Goal: Find specific page/section: Find specific page/section

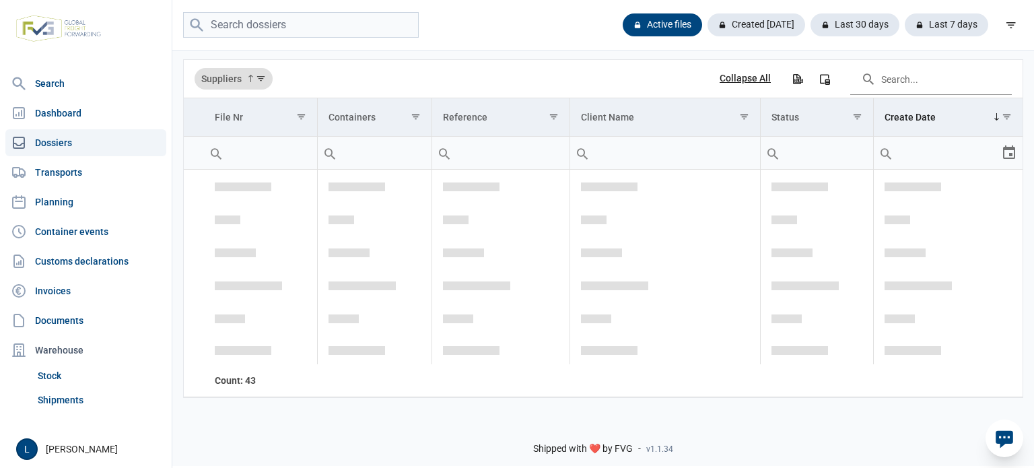
scroll to position [1653, 0]
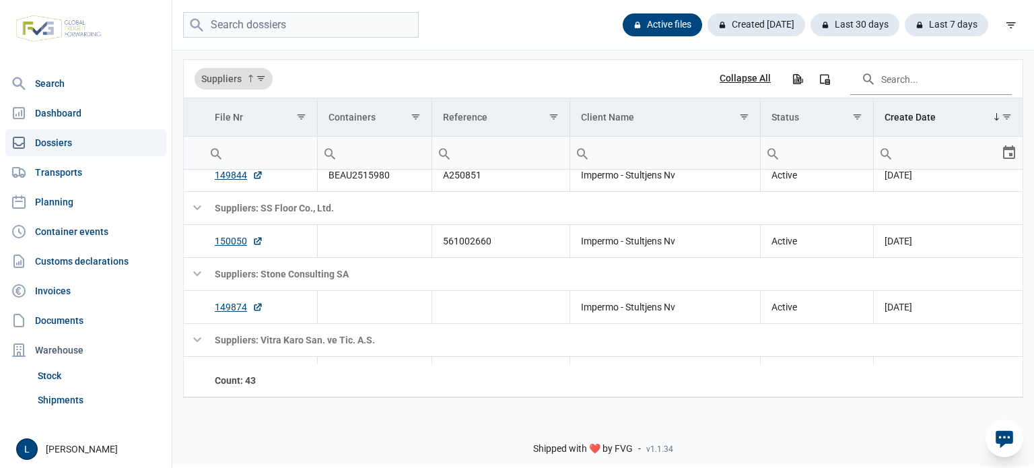
click at [1017, 441] on div at bounding box center [1004, 438] width 38 height 38
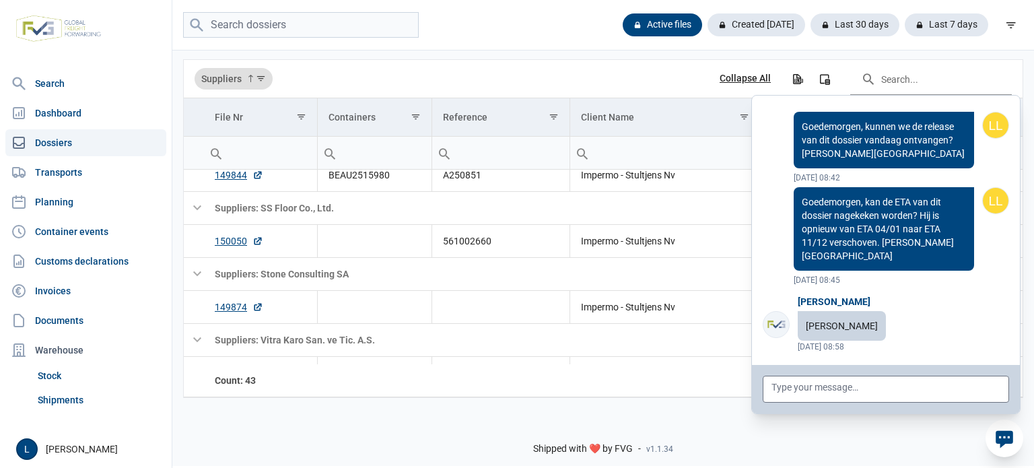
scroll to position [107900, 0]
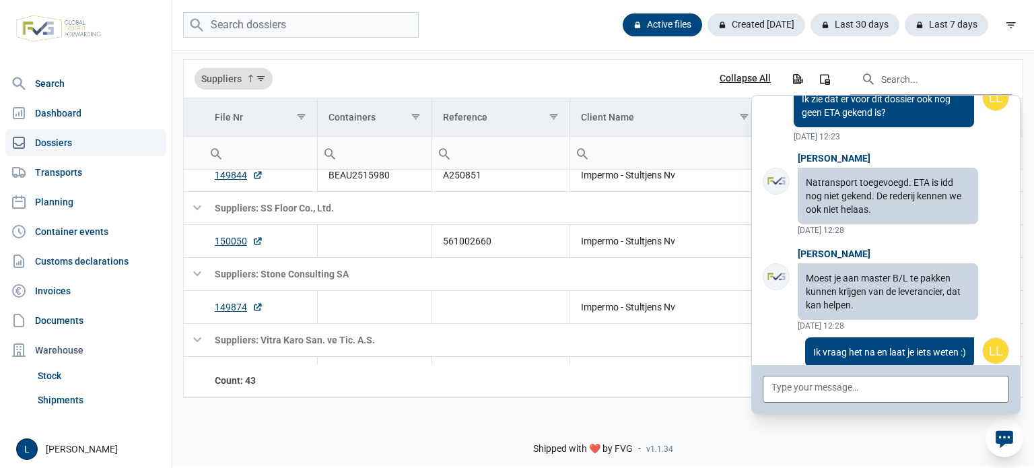
click at [1014, 441] on div at bounding box center [1004, 438] width 38 height 38
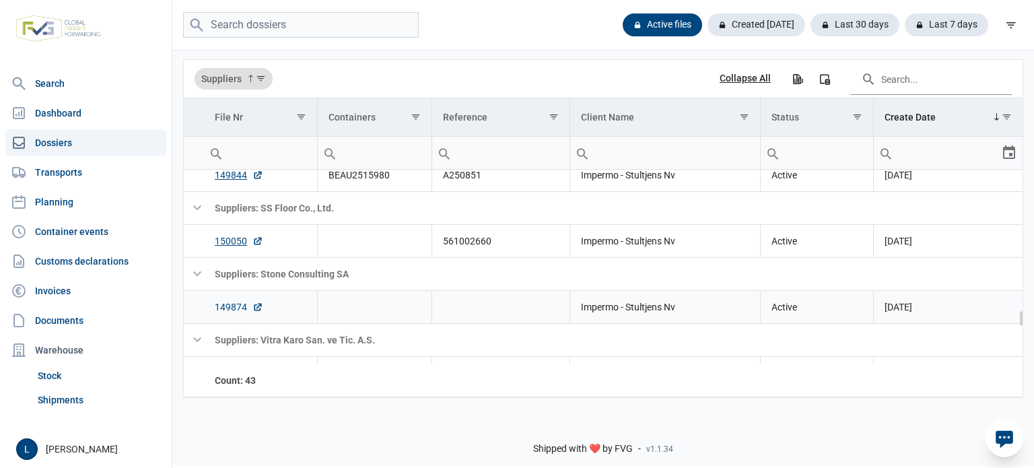
click at [231, 309] on link "149874" at bounding box center [239, 306] width 48 height 13
click at [320, 24] on input "search" at bounding box center [301, 25] width 236 height 26
type input "dege"
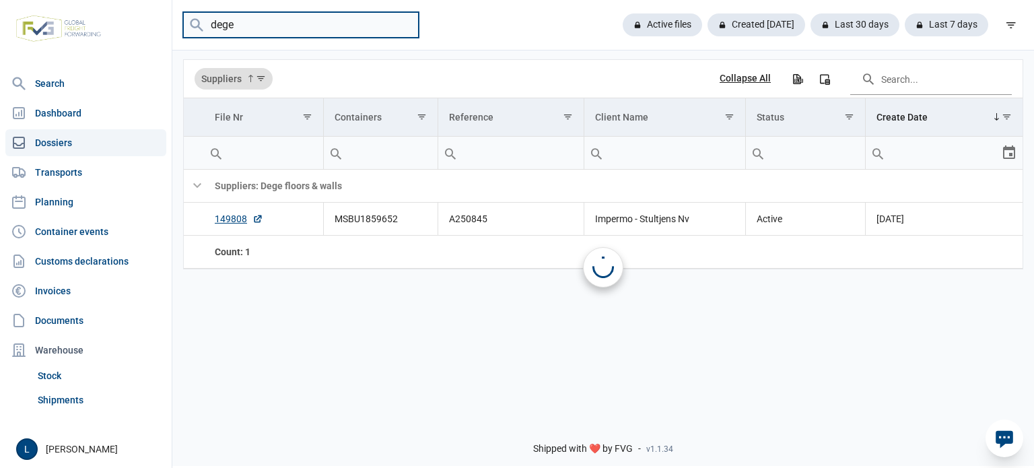
scroll to position [0, 0]
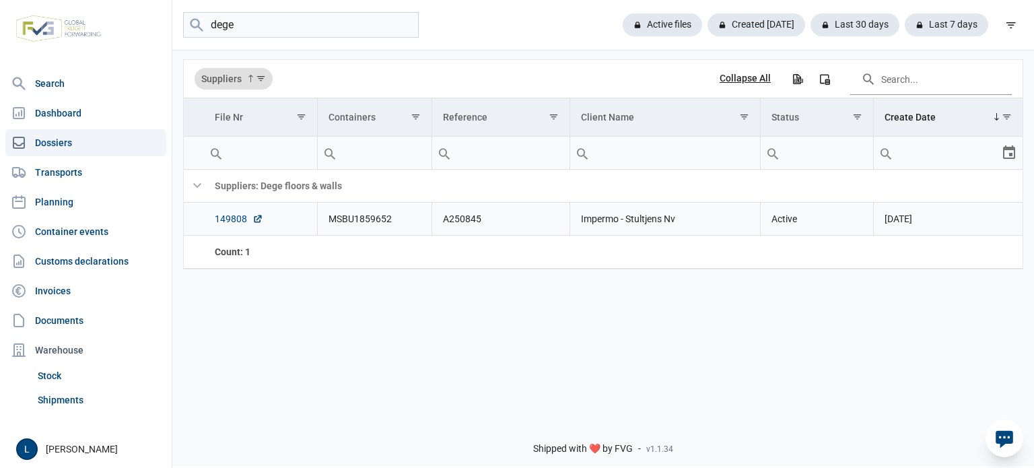
click at [238, 214] on link "149808" at bounding box center [239, 218] width 48 height 13
click at [254, 26] on input "dege" at bounding box center [301, 25] width 236 height 26
click at [140, 85] on link "Search" at bounding box center [85, 83] width 161 height 27
click at [132, 108] on link "Dashboard" at bounding box center [85, 113] width 161 height 27
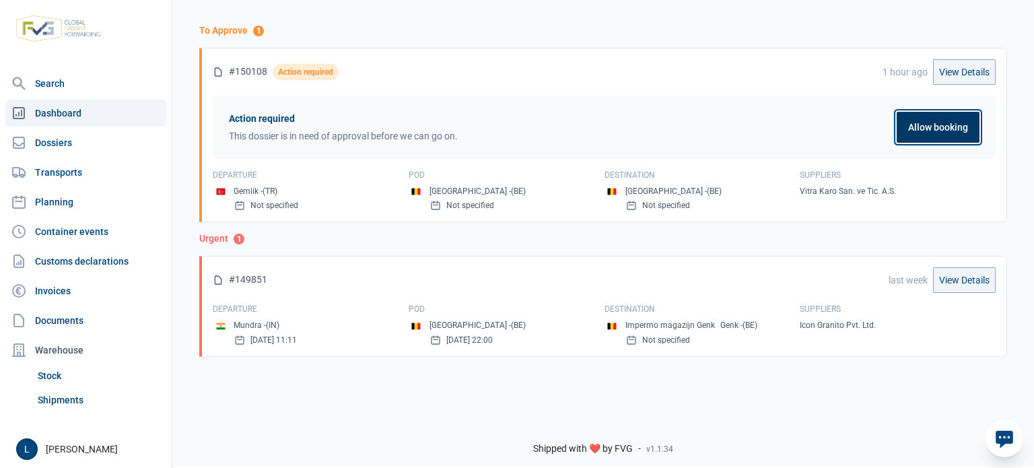
click at [912, 140] on button "Allow booking" at bounding box center [937, 127] width 83 height 31
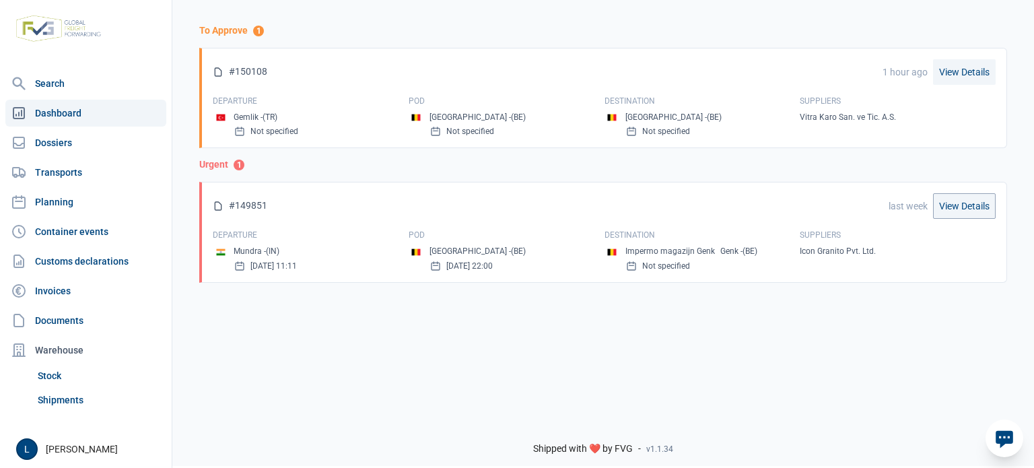
click at [977, 75] on link "View Details" at bounding box center [964, 72] width 63 height 26
click at [113, 137] on link "Dossiers" at bounding box center [85, 142] width 161 height 27
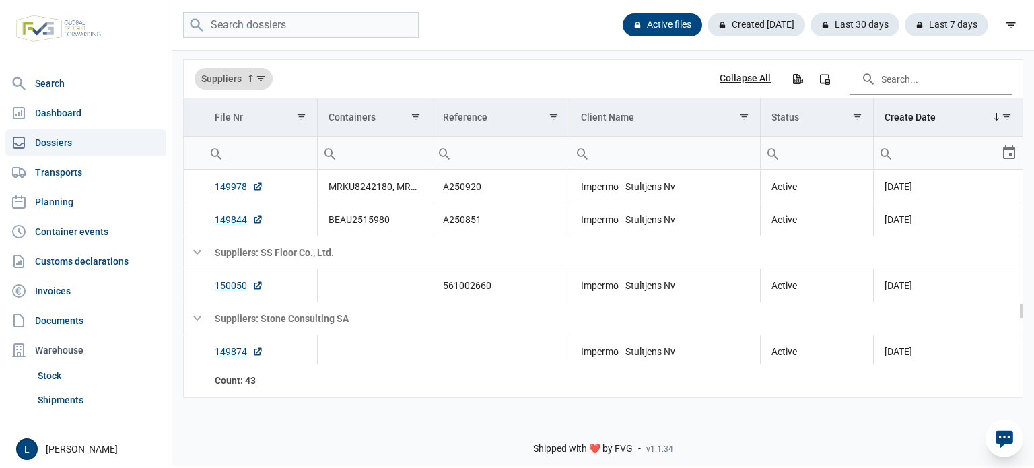
scroll to position [1653, 0]
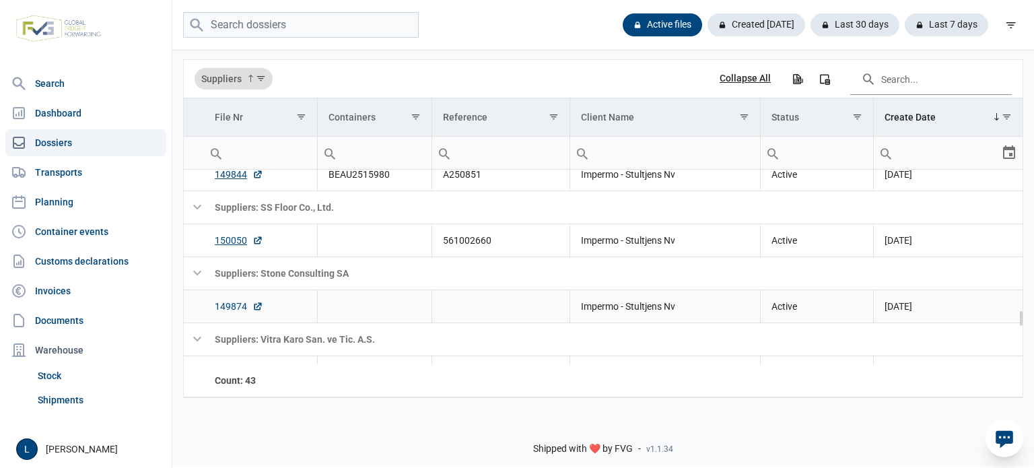
click at [225, 302] on link "149874" at bounding box center [239, 305] width 48 height 13
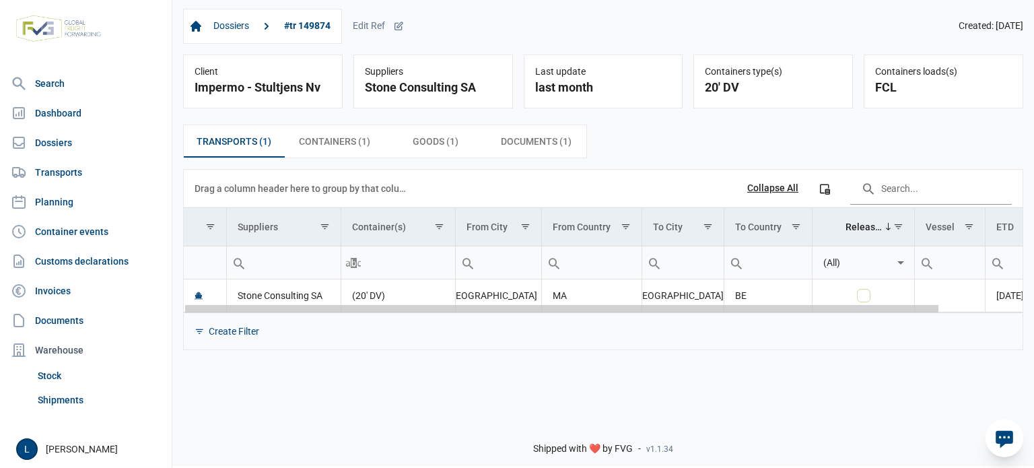
scroll to position [0, 92]
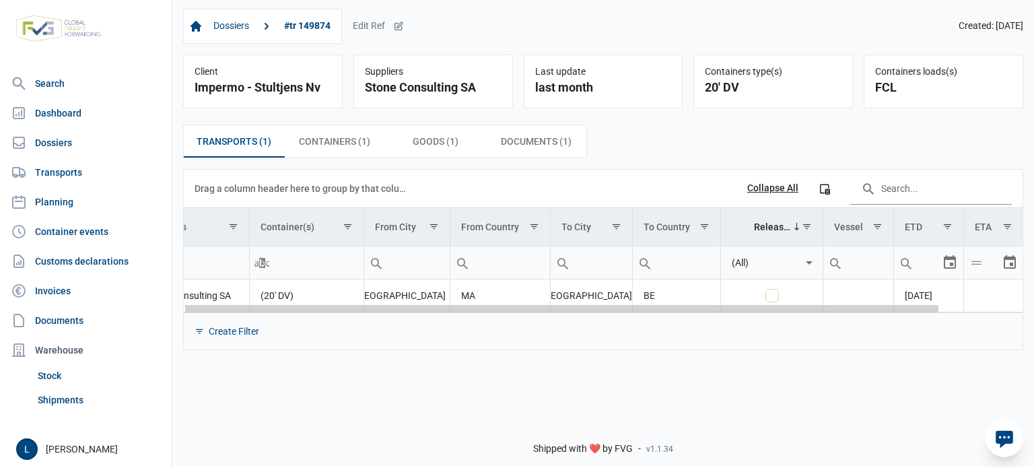
click at [939, 317] on body "For evaluation purposes only. Redistribution prohibited. Please register an exi…" at bounding box center [517, 210] width 1034 height 468
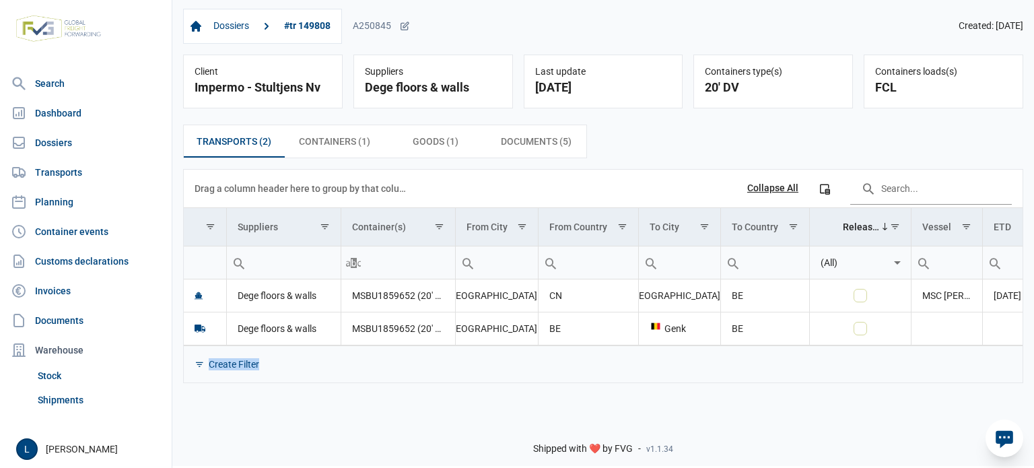
drag, startPoint x: 836, startPoint y: 345, endPoint x: 1033, endPoint y: 345, distance: 196.5
click at [1033, 345] on div "Transports (2) Transports (2) Containers (1) Containers (1) Goods (1) Goods (1)…" at bounding box center [602, 254] width 861 height 280
click at [969, 345] on div "Create Filter" at bounding box center [603, 363] width 838 height 37
click at [974, 342] on div "Data grid with 2 rows and 11 columns" at bounding box center [603, 343] width 838 height 4
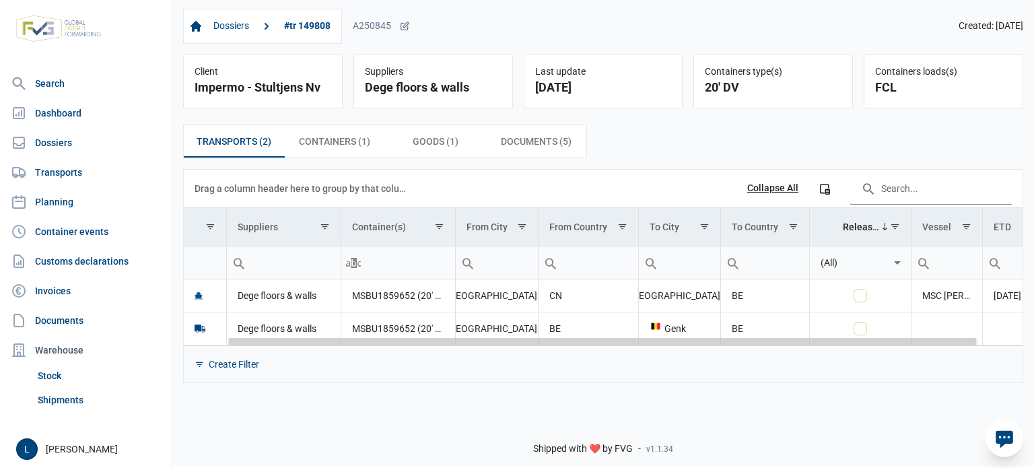
drag, startPoint x: 977, startPoint y: 342, endPoint x: 330, endPoint y: 336, distance: 647.4
click at [334, 336] on body "For evaluation purposes only. Redistribution prohibited. Please register an exi…" at bounding box center [517, 210] width 1034 height 468
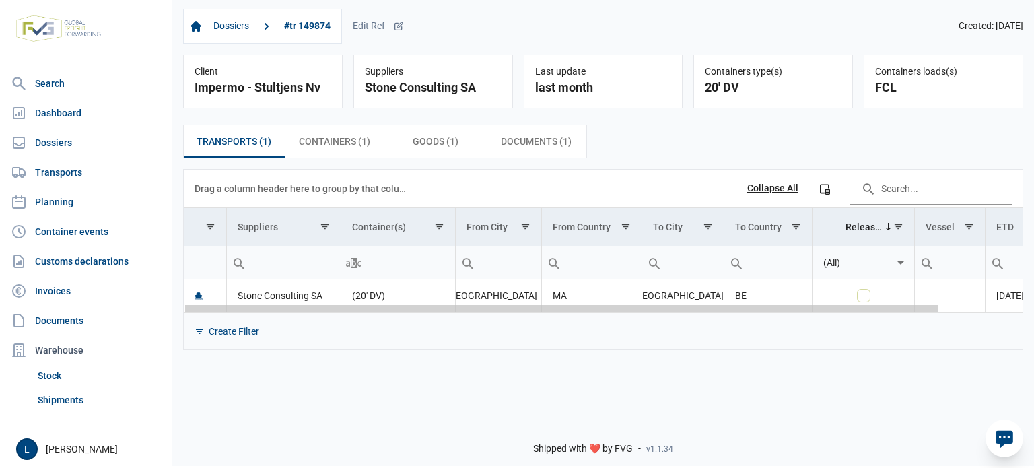
scroll to position [0, 92]
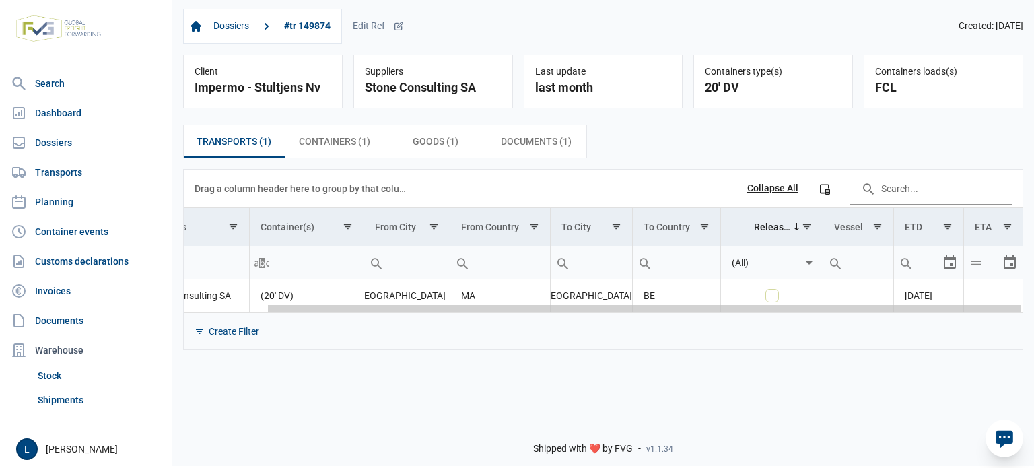
drag, startPoint x: 895, startPoint y: 310, endPoint x: 1033, endPoint y: 301, distance: 138.2
click at [1033, 301] on body "For evaluation purposes only. Redistribution prohibited. Please register an exi…" at bounding box center [517, 210] width 1034 height 468
